Goal: Check status: Check status

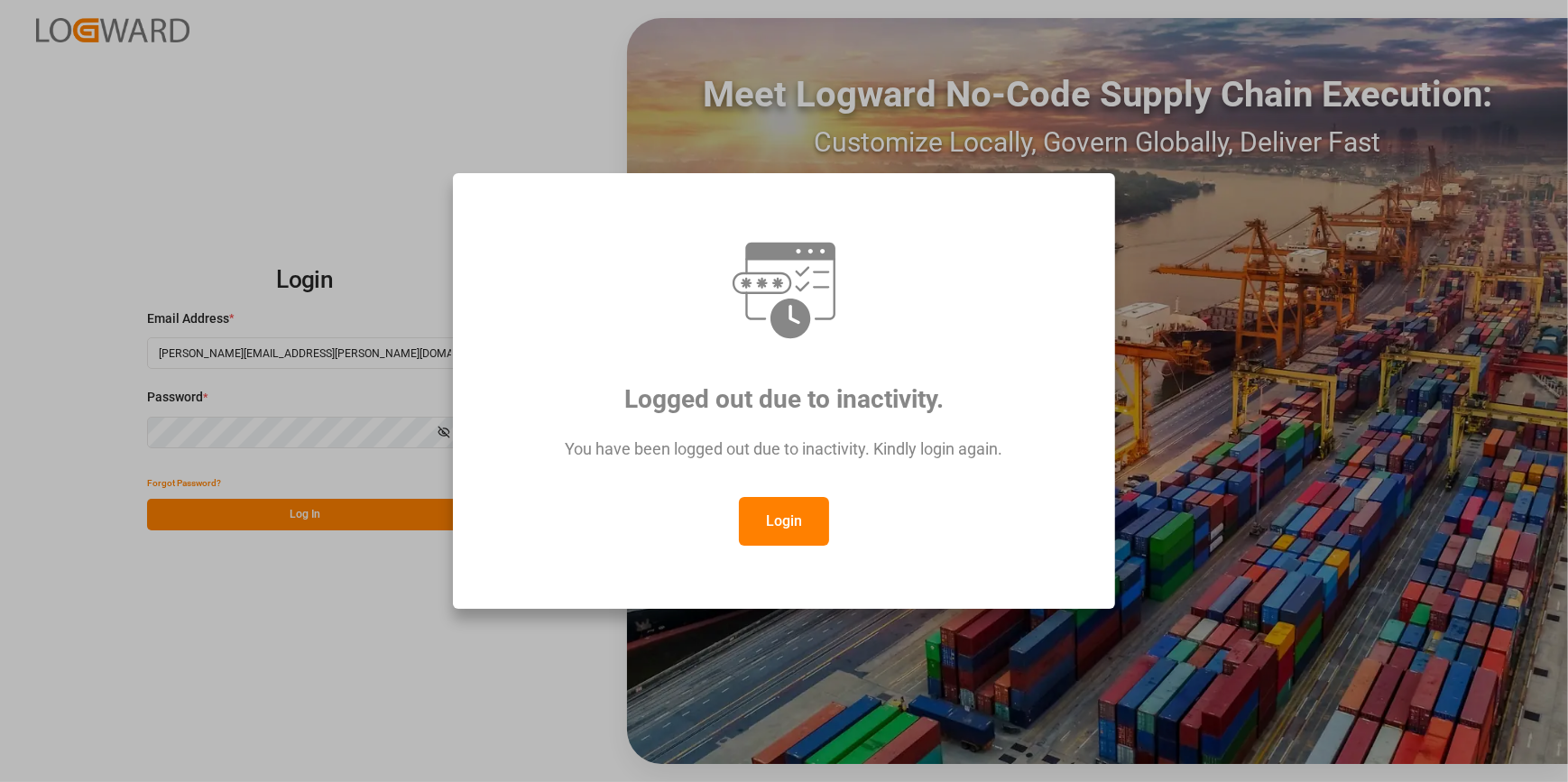
click at [797, 533] on button "Login" at bounding box center [784, 521] width 90 height 48
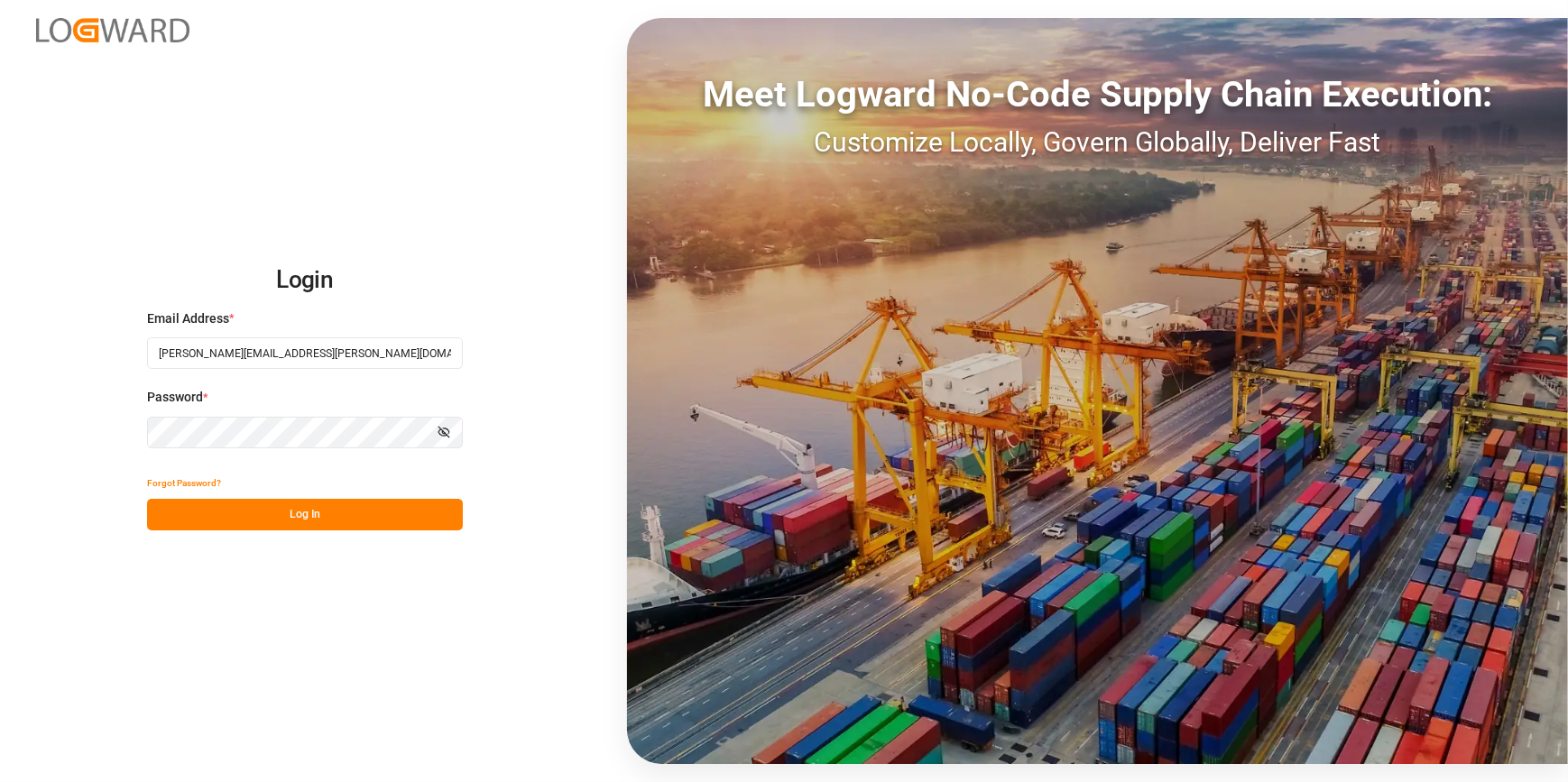
click at [228, 512] on button "Log In" at bounding box center [304, 514] width 316 height 32
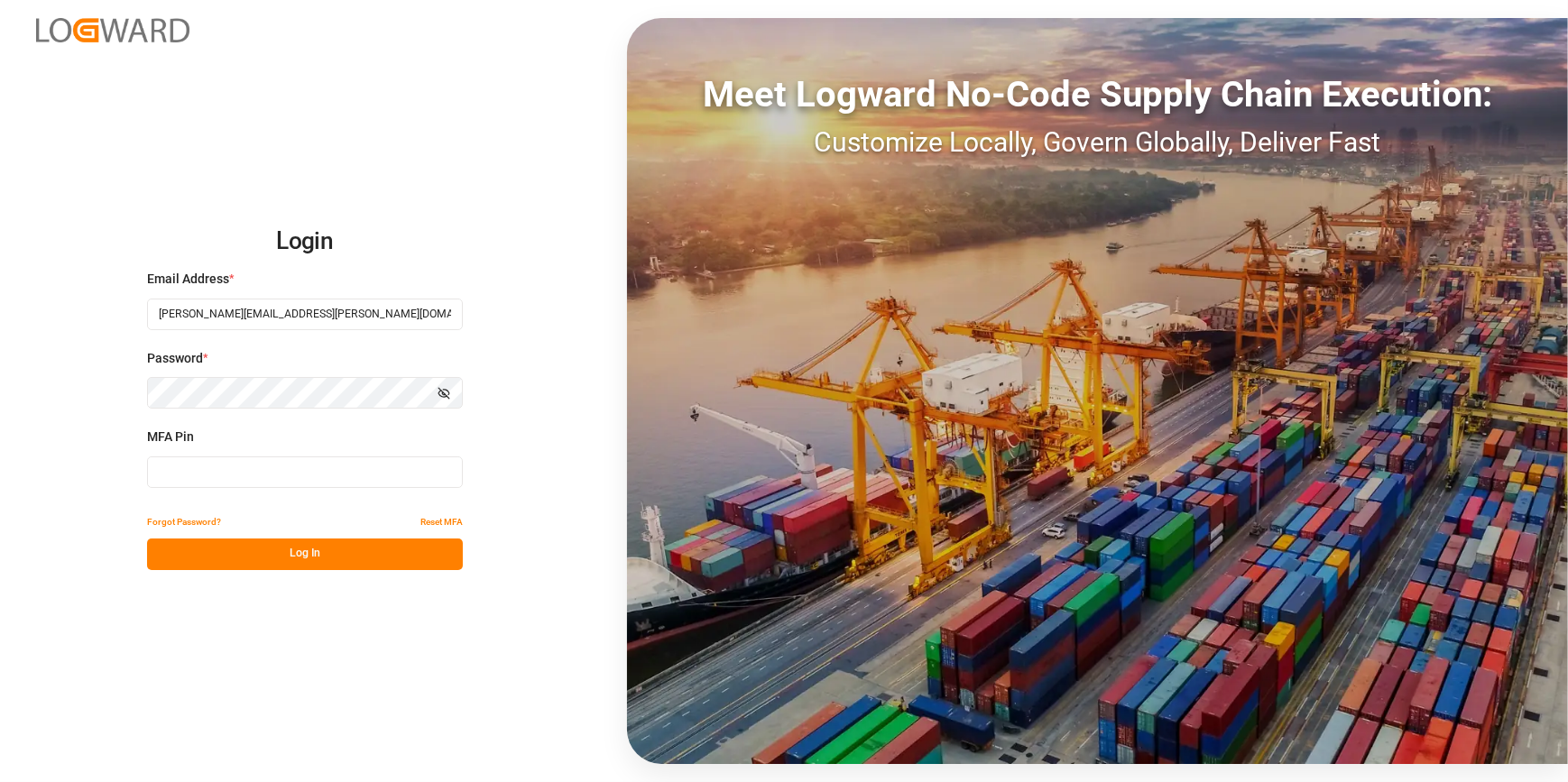
click at [303, 470] on input at bounding box center [304, 472] width 316 height 32
type input "832587"
click at [331, 541] on button "Log In" at bounding box center [304, 554] width 316 height 32
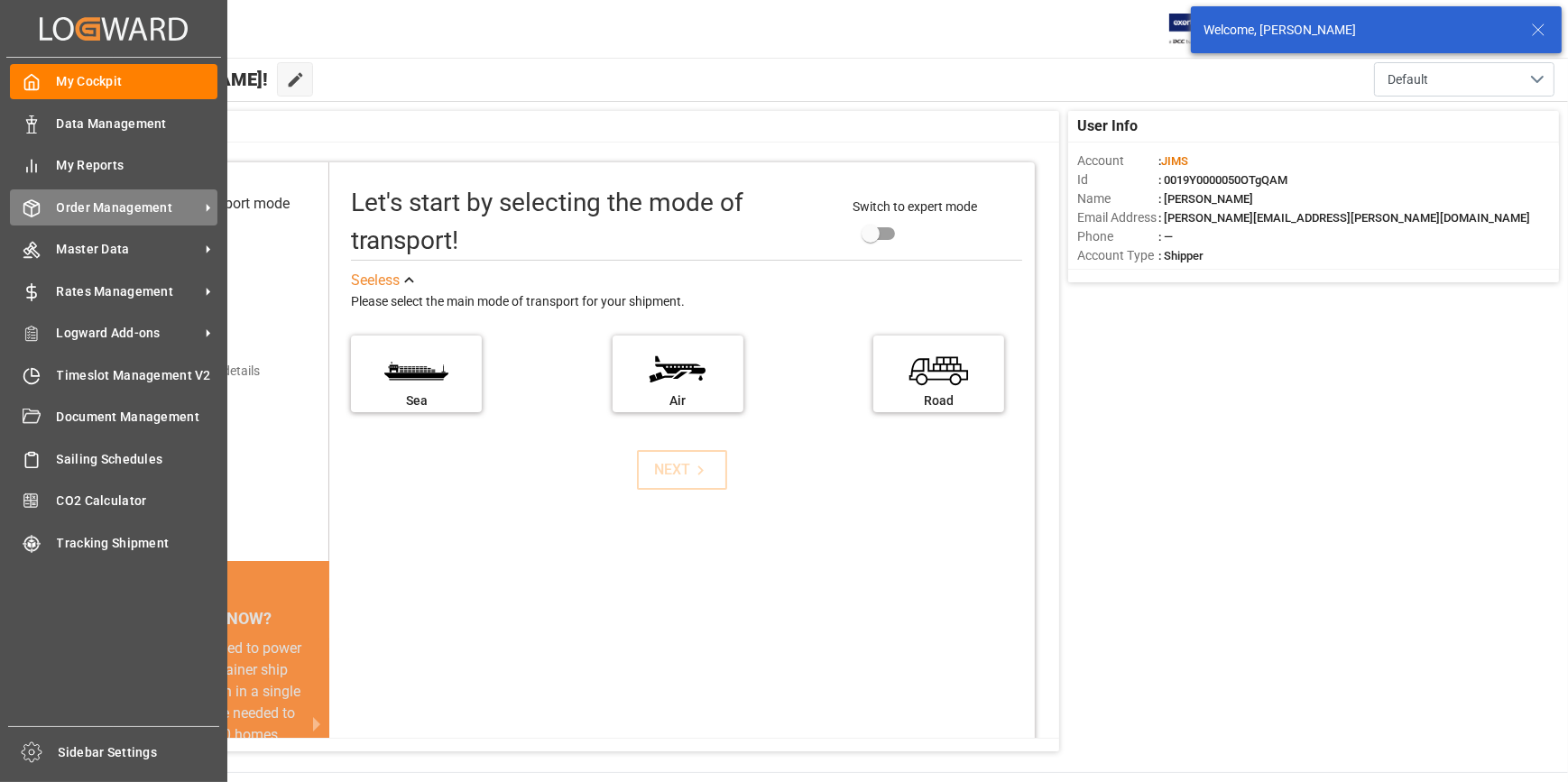
drag, startPoint x: 128, startPoint y: 213, endPoint x: 165, endPoint y: 208, distance: 37.3
click at [128, 213] on span "Order Management" at bounding box center [128, 208] width 143 height 19
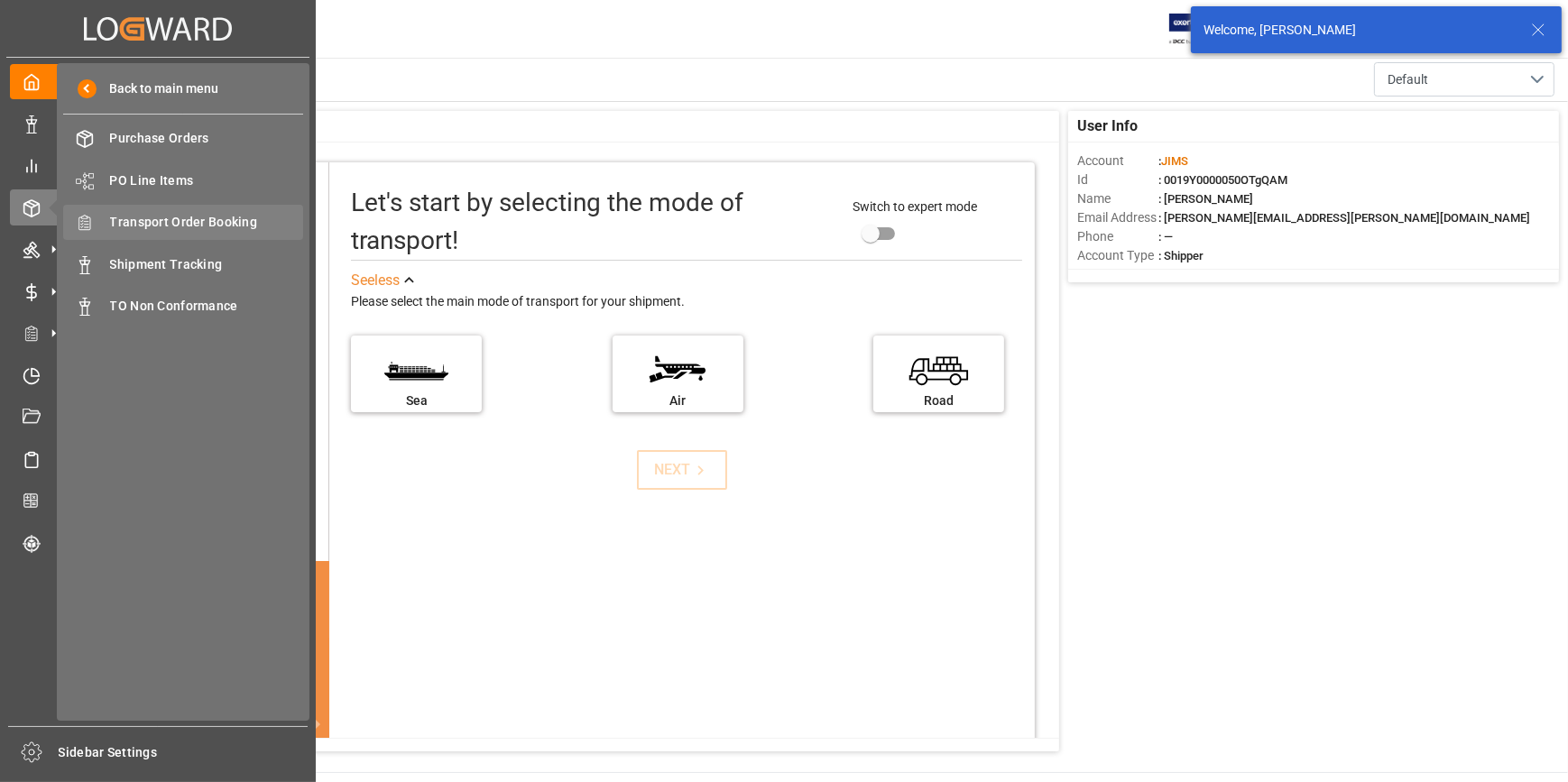
click at [202, 220] on span "Transport Order Booking" at bounding box center [207, 222] width 194 height 19
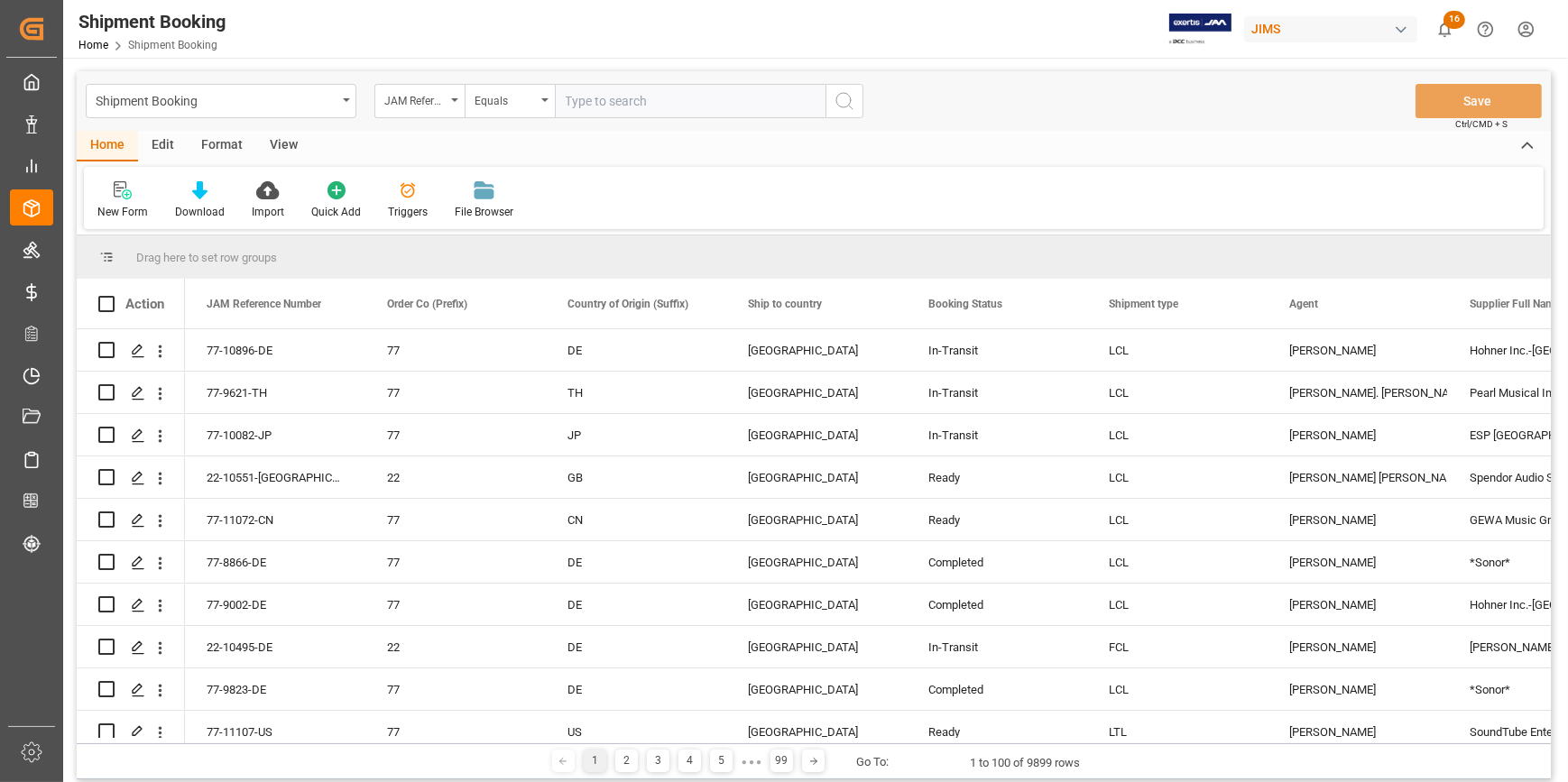
click at [628, 101] on input "text" at bounding box center [690, 101] width 271 height 34
paste input "22-9809-[GEOGRAPHIC_DATA]"
type input "22-9809-[GEOGRAPHIC_DATA]"
click at [841, 94] on icon "search button" at bounding box center [844, 101] width 21 height 21
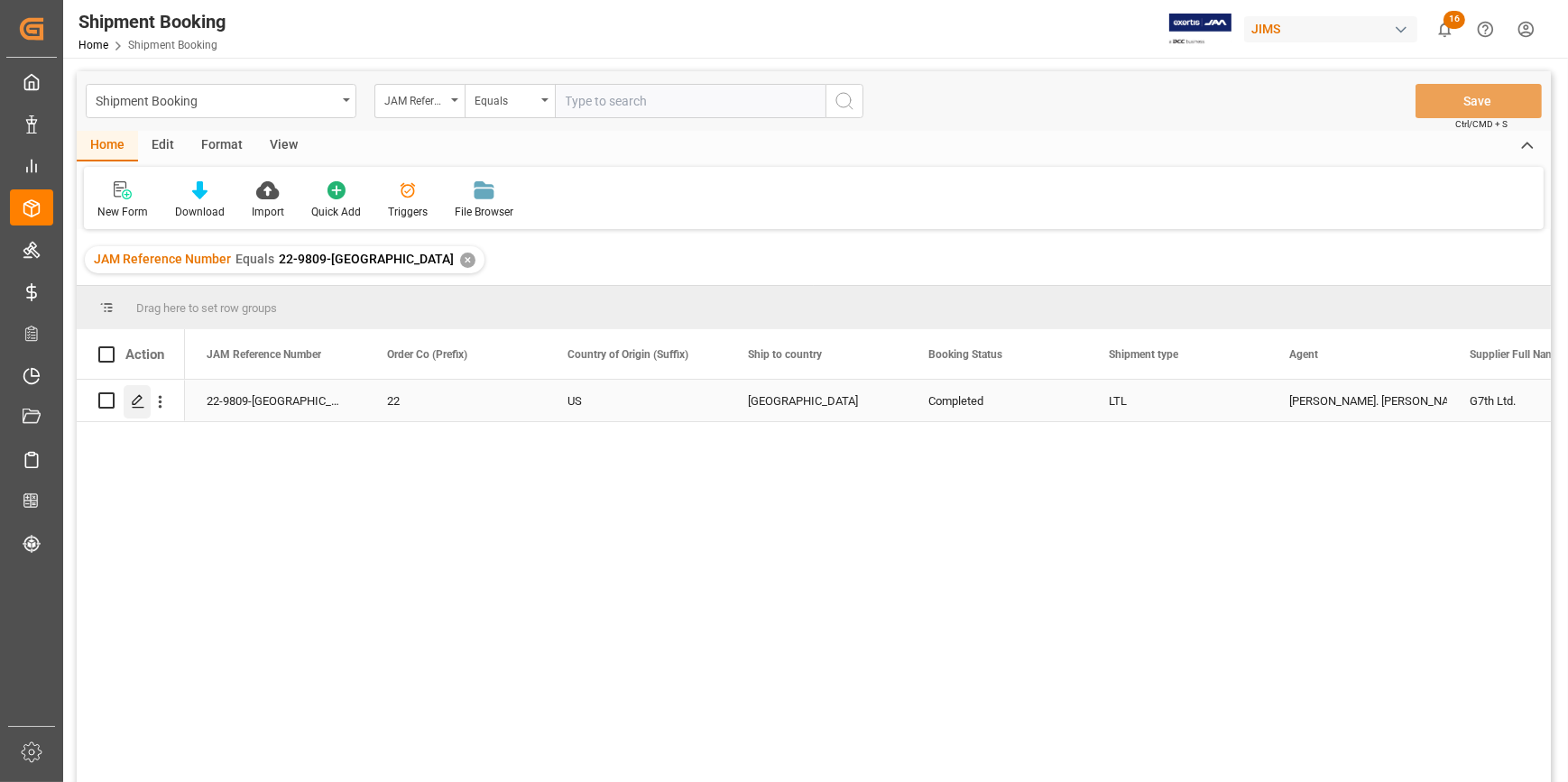
click at [143, 399] on icon "Press SPACE to select this row." at bounding box center [137, 401] width 14 height 14
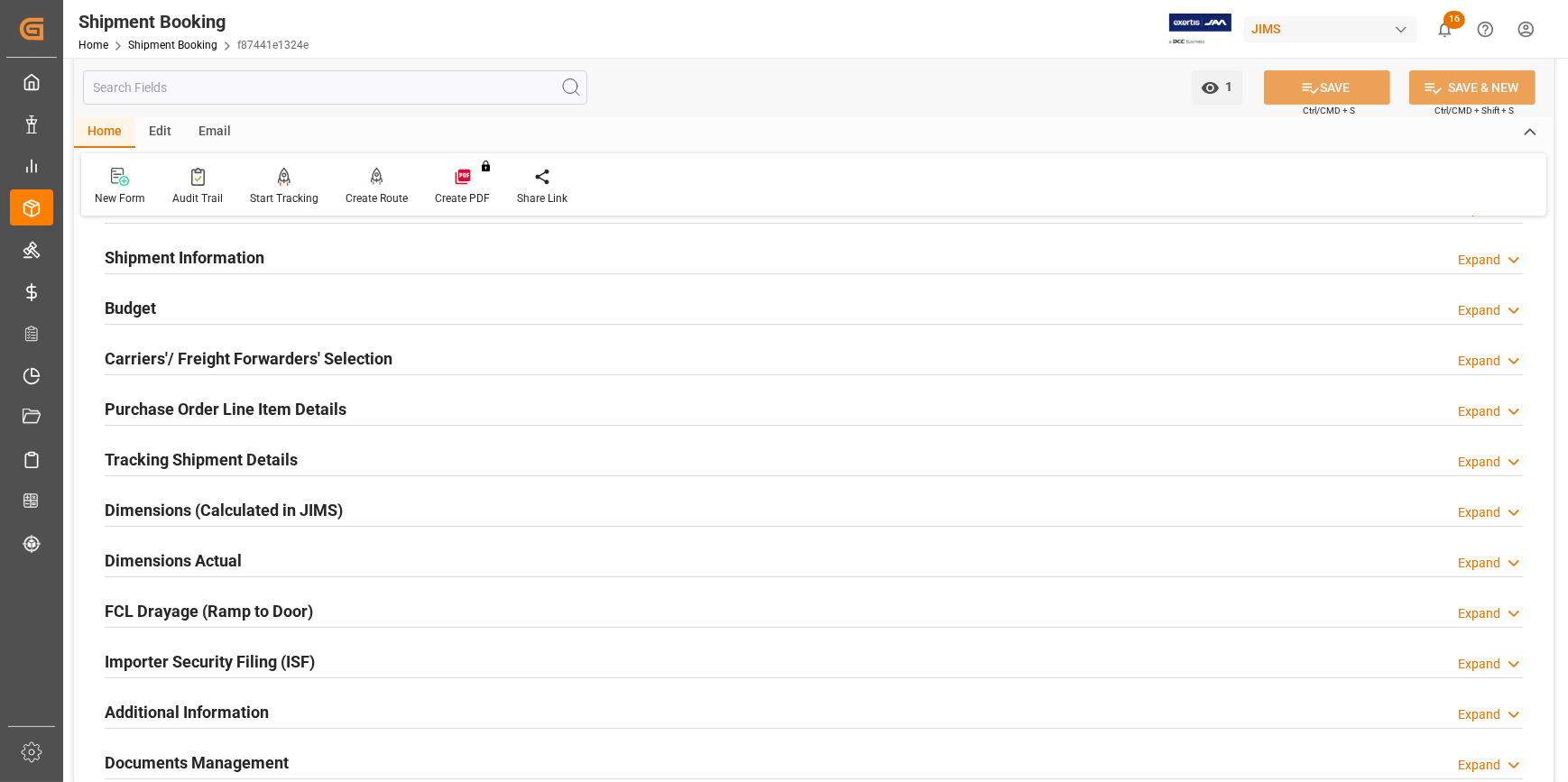
scroll to position [163, 0]
